Goal: Information Seeking & Learning: Learn about a topic

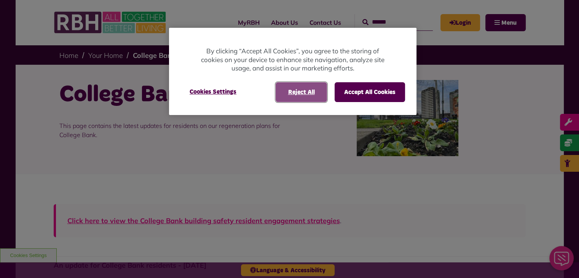
click at [300, 89] on button "Reject All" at bounding box center [301, 92] width 51 height 20
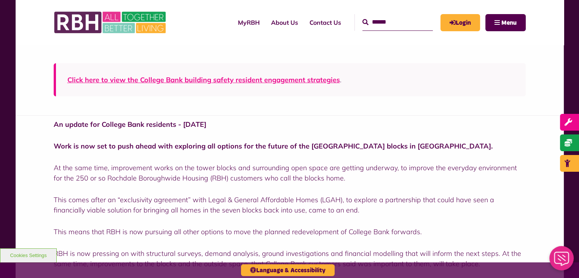
scroll to position [152, 0]
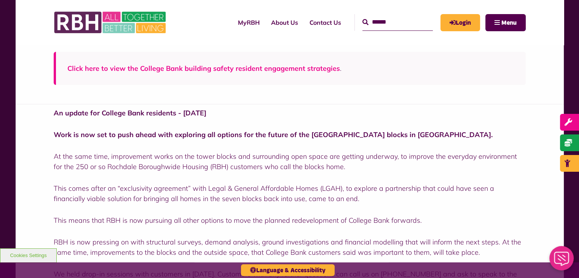
click at [212, 69] on link "Click here to view the College Bank building safety resident engagement strateg…" at bounding box center [203, 68] width 273 height 9
